Goal: Task Accomplishment & Management: Complete application form

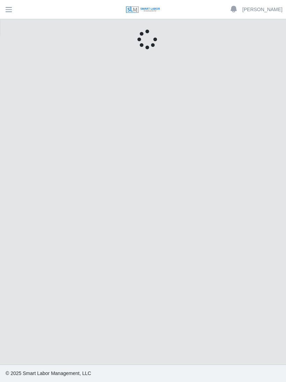
scroll to position [10, 0]
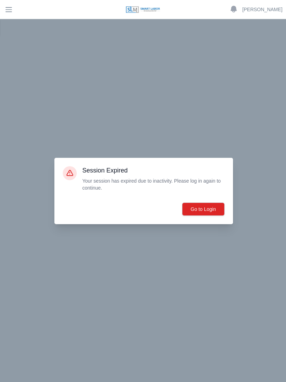
click at [207, 212] on button "Go to Login" at bounding box center [203, 208] width 43 height 13
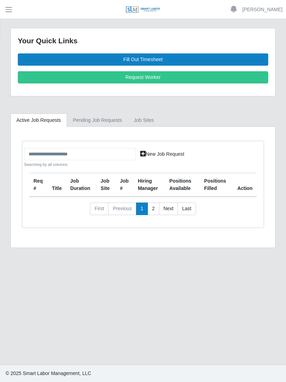
click at [143, 60] on link "Fill Out Timesheet" at bounding box center [143, 59] width 251 height 12
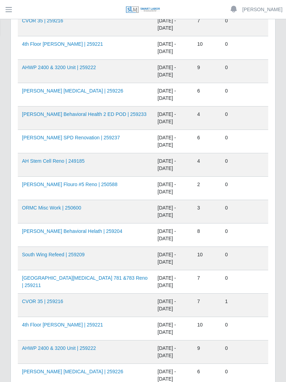
scroll to position [274, 0]
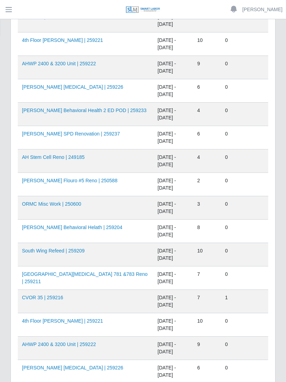
click at [73, 319] on link "4th Floor Winnie Palmer | 259221" at bounding box center [62, 321] width 81 height 6
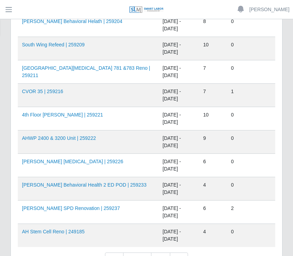
scroll to position [479, 0]
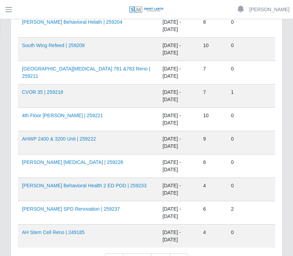
click at [93, 185] on link "AHO Behavioral Health 2 ED POD | 259233" at bounding box center [84, 186] width 125 height 6
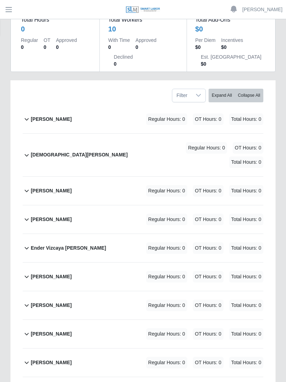
scroll to position [83, 0]
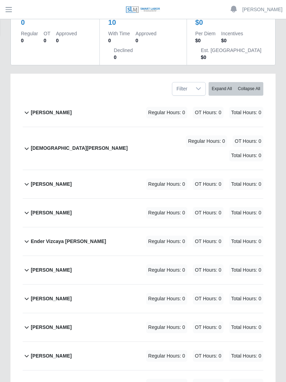
click at [55, 324] on b "[PERSON_NAME]" at bounding box center [51, 327] width 41 height 7
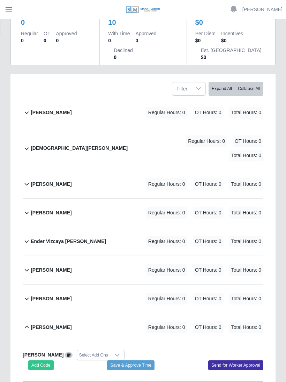
click at [45, 360] on button "Add Code" at bounding box center [40, 365] width 25 height 10
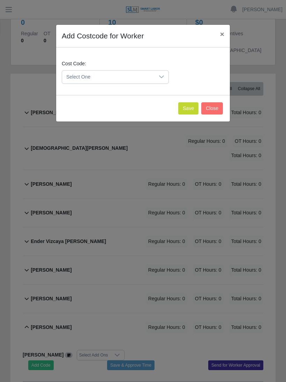
click at [160, 75] on icon at bounding box center [162, 77] width 6 height 6
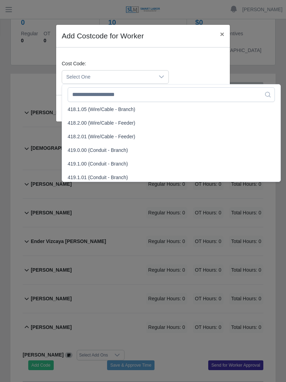
scroll to position [356, 0]
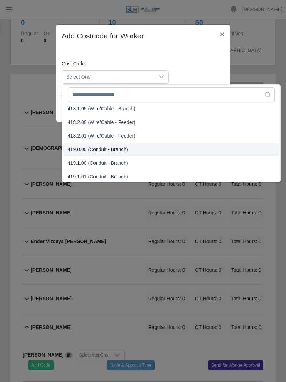
click at [105, 148] on span "419.0.00 (Conduit - Branch)" at bounding box center [98, 149] width 60 height 7
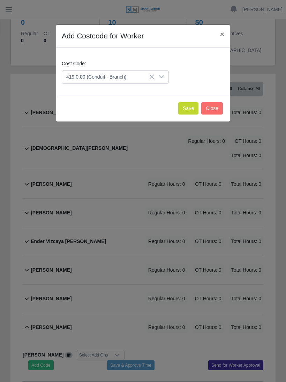
click at [190, 105] on button "Save" at bounding box center [188, 108] width 20 height 12
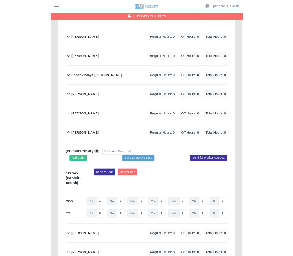
scroll to position [275, 0]
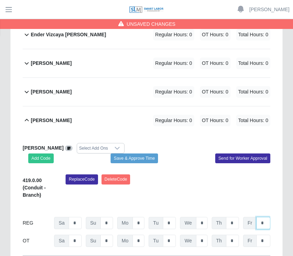
click at [264, 223] on input "*" at bounding box center [264, 223] width 14 height 12
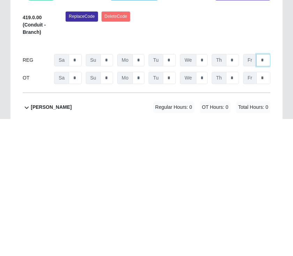
type input "*"
click at [236, 191] on input "*" at bounding box center [232, 197] width 13 height 12
type input "*"
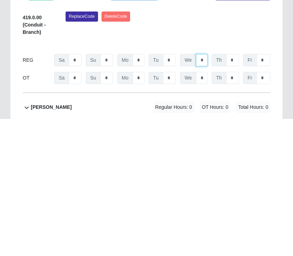
click at [204, 191] on input "*" at bounding box center [202, 197] width 12 height 12
type input "*"
click at [173, 191] on input "*" at bounding box center [169, 197] width 13 height 12
type input "*"
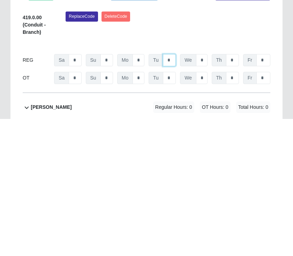
type input "*"
click at [143, 191] on input "*" at bounding box center [139, 197] width 12 height 12
type input "*"
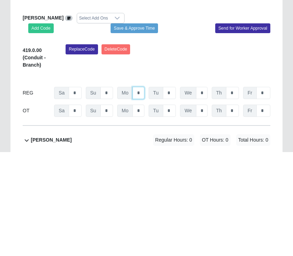
type input "*"
click at [142, 128] on button "Save & Approve Time" at bounding box center [134, 133] width 47 height 10
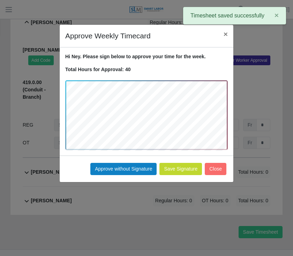
click at [128, 170] on button "Approve without Signature" at bounding box center [123, 169] width 66 height 12
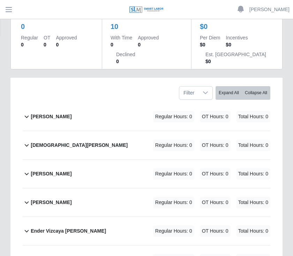
scroll to position [0, 0]
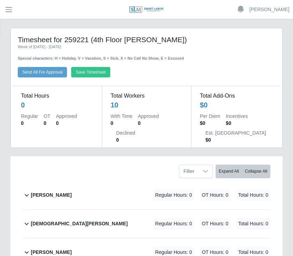
click at [98, 67] on button "Save Timesheet" at bounding box center [90, 72] width 39 height 10
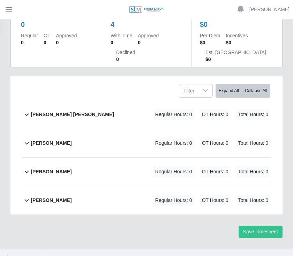
scroll to position [80, 0]
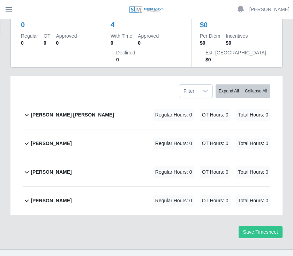
click at [58, 195] on div "[PERSON_NAME]" at bounding box center [51, 201] width 41 height 12
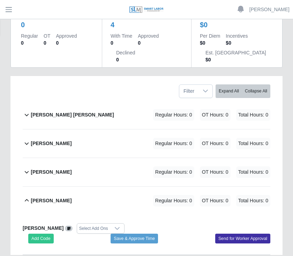
click at [46, 236] on button "Add Code" at bounding box center [40, 239] width 25 height 10
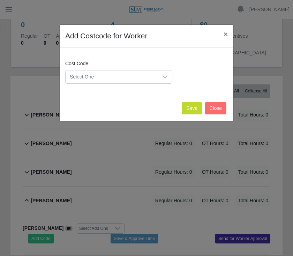
click at [166, 77] on icon at bounding box center [165, 76] width 5 height 3
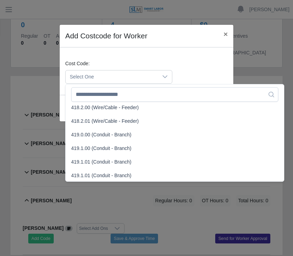
scroll to position [371, 0]
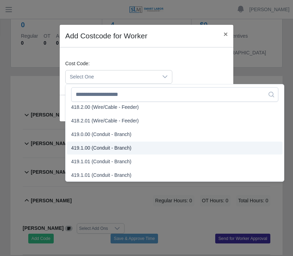
click at [111, 147] on span "419.1.00 (Conduit - Branch)" at bounding box center [101, 148] width 60 height 7
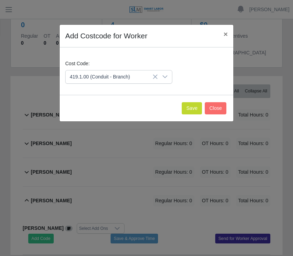
click at [193, 108] on button "Save" at bounding box center [192, 108] width 20 height 12
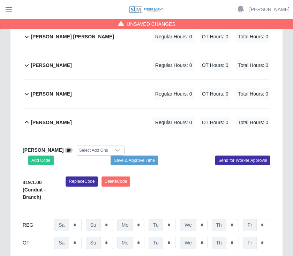
scroll to position [167, 0]
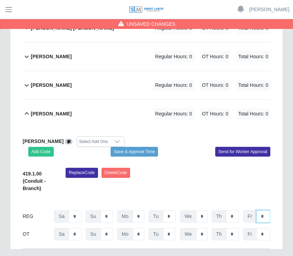
click at [269, 215] on input "*" at bounding box center [264, 216] width 14 height 12
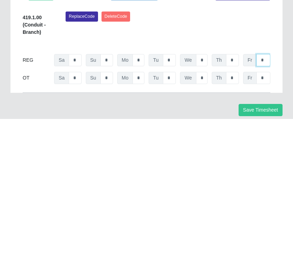
type input "*"
click at [237, 191] on input "*" at bounding box center [232, 197] width 13 height 12
type input "*"
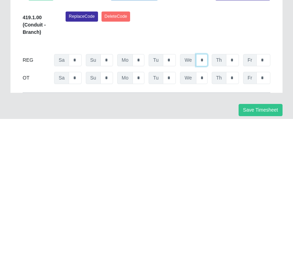
click at [205, 191] on input "*" at bounding box center [202, 197] width 12 height 12
type input "*"
click at [173, 191] on input "*" at bounding box center [169, 197] width 13 height 12
type input "*"
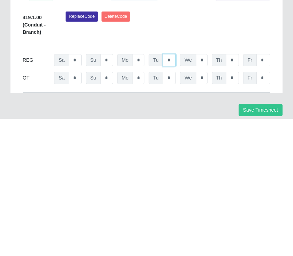
type input "*"
click at [144, 191] on input "*" at bounding box center [139, 197] width 12 height 12
click at [144, 209] on input "*" at bounding box center [139, 215] width 12 height 12
click at [144, 191] on input "*" at bounding box center [139, 197] width 12 height 12
type input "*"
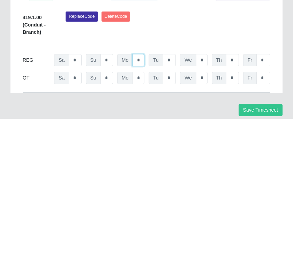
type input "*"
click at [267, 241] on button "Save Timesheet" at bounding box center [261, 247] width 44 height 12
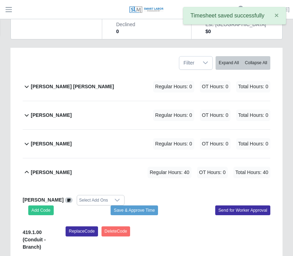
scroll to position [104, 0]
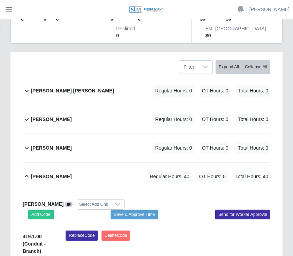
click at [84, 89] on b "[PERSON_NAME] [PERSON_NAME]" at bounding box center [72, 90] width 83 height 7
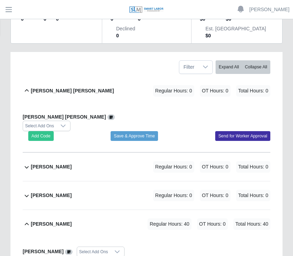
click at [46, 133] on button "Add Code" at bounding box center [40, 136] width 25 height 10
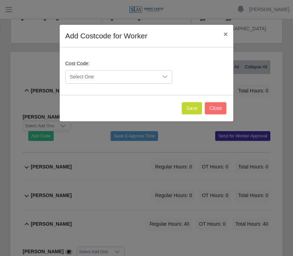
click at [166, 75] on icon at bounding box center [165, 77] width 6 height 6
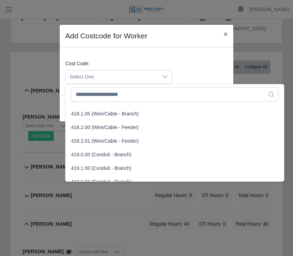
scroll to position [353, 0]
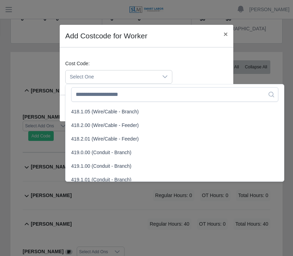
click at [118, 151] on span "419.0.00 (Conduit - Branch)" at bounding box center [101, 152] width 60 height 7
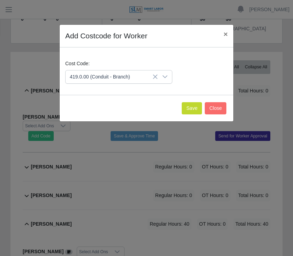
click at [192, 105] on button "Save" at bounding box center [192, 108] width 20 height 12
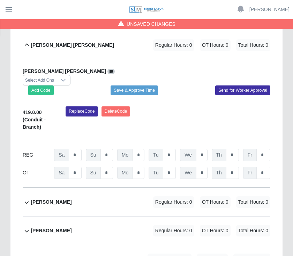
scroll to position [150, 0]
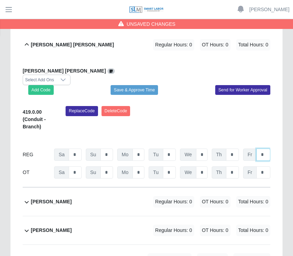
click at [267, 154] on input "*" at bounding box center [264, 155] width 14 height 12
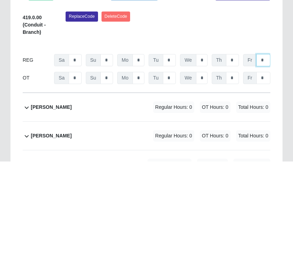
type input "*"
click at [238, 149] on input "*" at bounding box center [232, 155] width 13 height 12
type input "*"
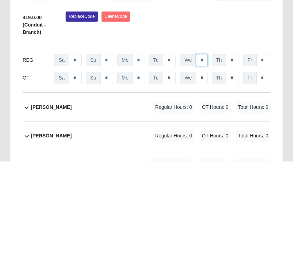
click at [206, 149] on input "*" at bounding box center [202, 155] width 12 height 12
click at [207, 149] on input "*" at bounding box center [202, 155] width 12 height 12
type input "*"
click at [172, 149] on input "*" at bounding box center [169, 155] width 13 height 12
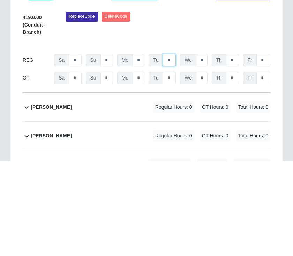
type input "*"
click at [143, 149] on input "*" at bounding box center [139, 155] width 12 height 12
type input "*"
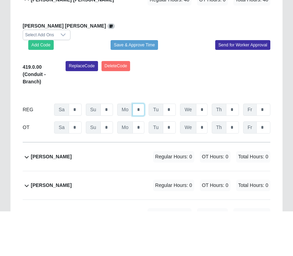
type input "*"
click at [149, 85] on button "Save & Approve Time" at bounding box center [134, 90] width 47 height 10
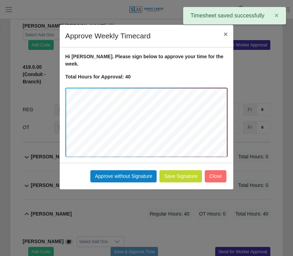
click at [128, 170] on button "Approve without Signature" at bounding box center [123, 176] width 66 height 12
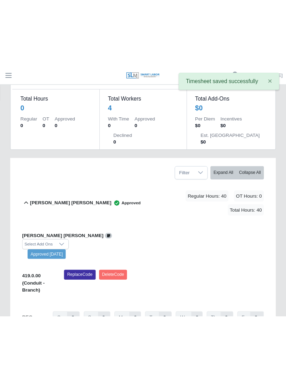
scroll to position [0, 0]
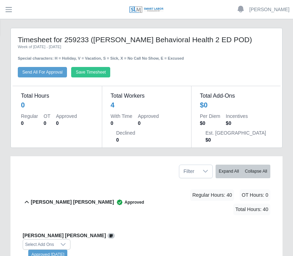
click at [98, 68] on button "Save Timesheet" at bounding box center [90, 72] width 39 height 10
